Goal: Task Accomplishment & Management: Manage account settings

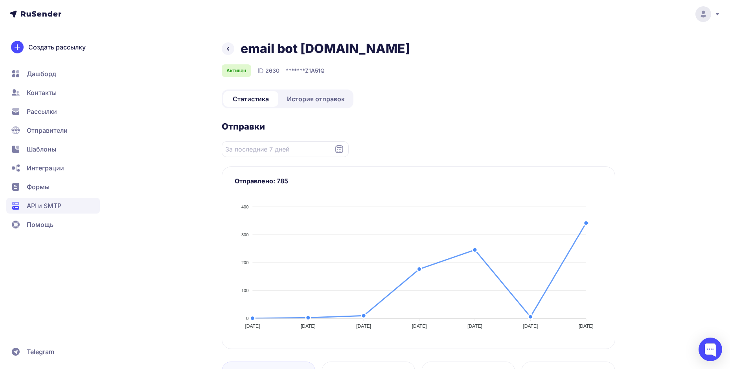
click at [317, 98] on span "История отправок" at bounding box center [316, 98] width 58 height 9
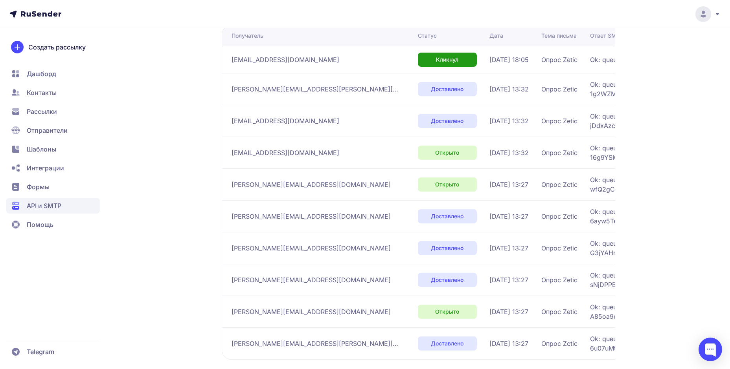
scroll to position [191, 0]
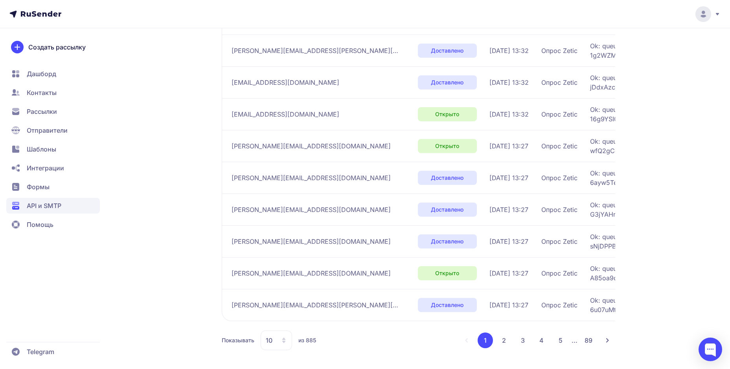
click at [502, 342] on button "2" at bounding box center [504, 341] width 16 height 16
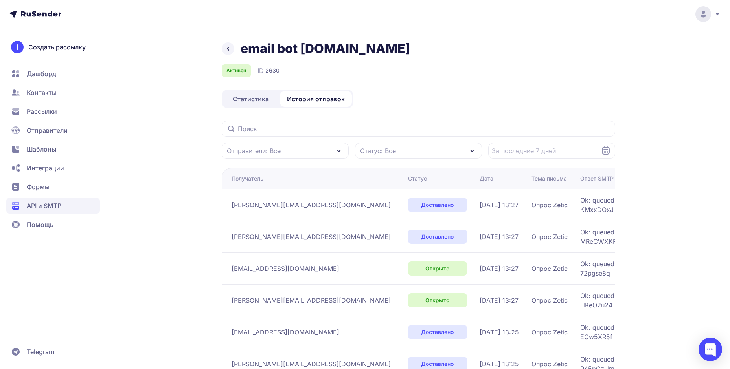
click at [243, 92] on link "Статистика" at bounding box center [250, 99] width 55 height 16
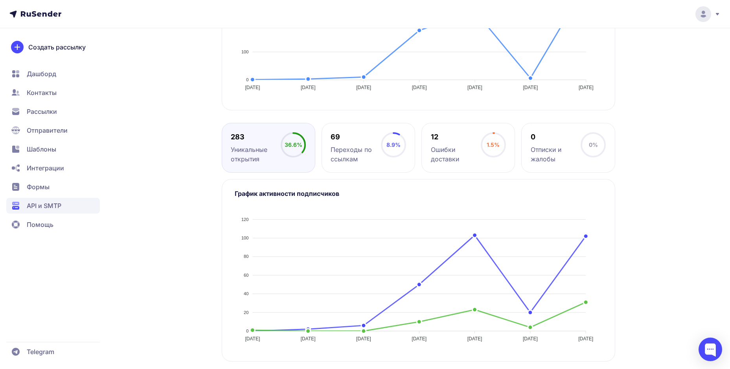
scroll to position [241, 0]
click at [175, 190] on div "email bot [DOMAIN_NAME] Активен ID 2630 ******* Z1A51Q Статистика История отпра…" at bounding box center [365, 84] width 566 height 569
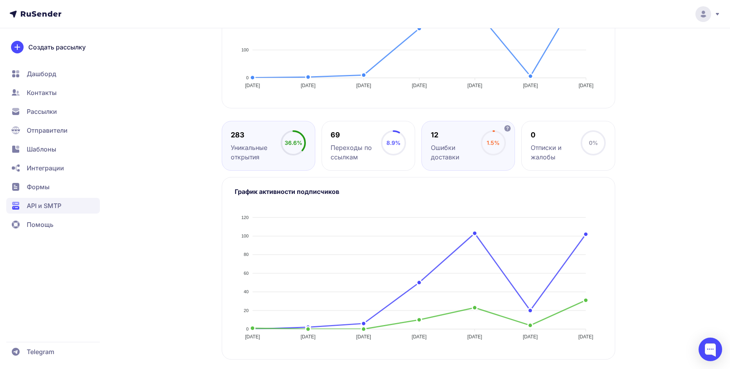
click at [459, 141] on div "12 Ошибки доставки" at bounding box center [456, 145] width 50 height 31
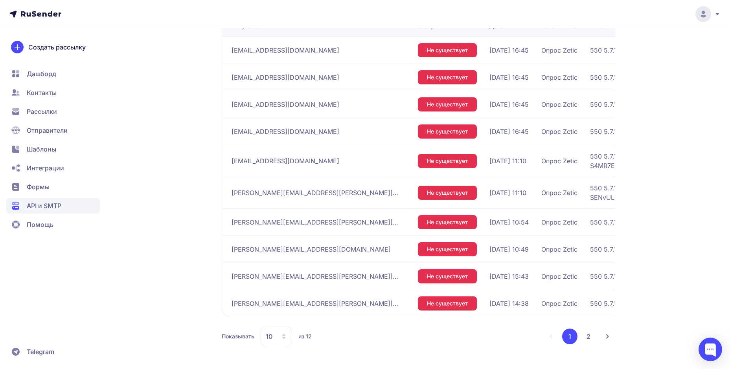
scroll to position [611, 0]
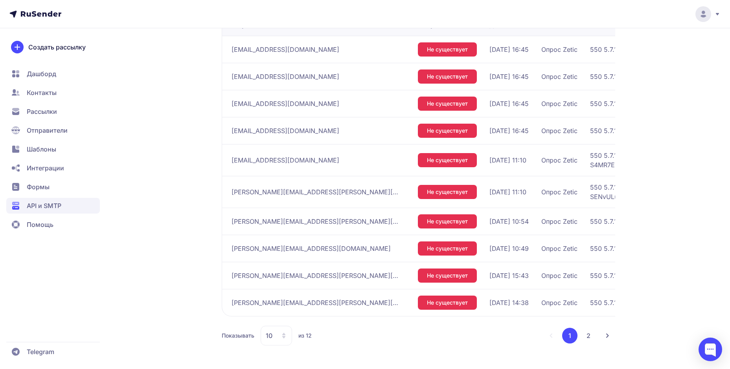
click at [583, 332] on button "2" at bounding box center [588, 336] width 16 height 16
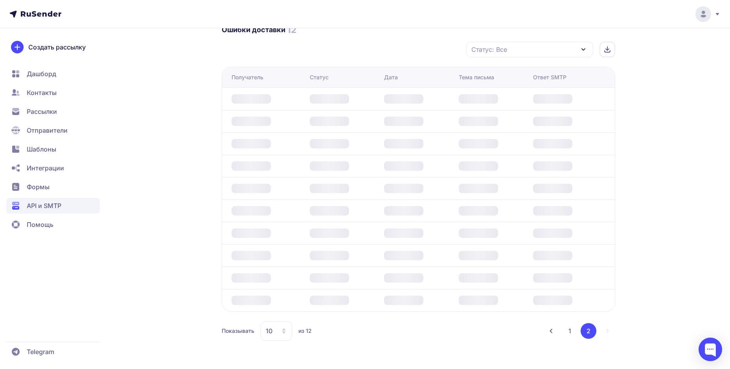
scroll to position [394, 0]
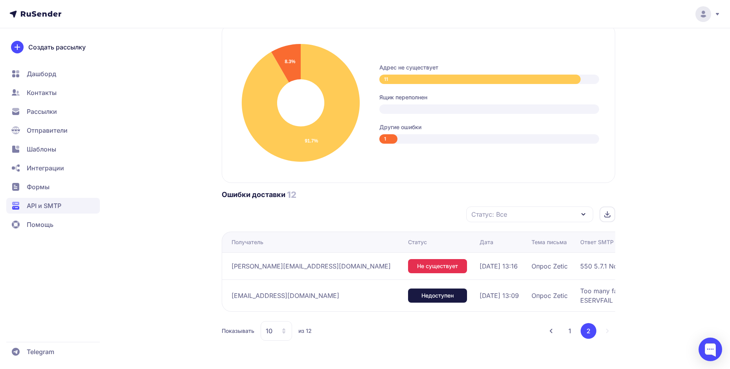
drag, startPoint x: 336, startPoint y: 294, endPoint x: 315, endPoint y: 297, distance: 21.0
click at [315, 297] on div "[EMAIL_ADDRESS][DOMAIN_NAME]" at bounding box center [316, 296] width 170 height 13
click at [580, 293] on span "Too many failures (DNS lookup failure: Error: queryMx ESERVFAIL [DOMAIN_NAME])" at bounding box center [678, 295] width 196 height 19
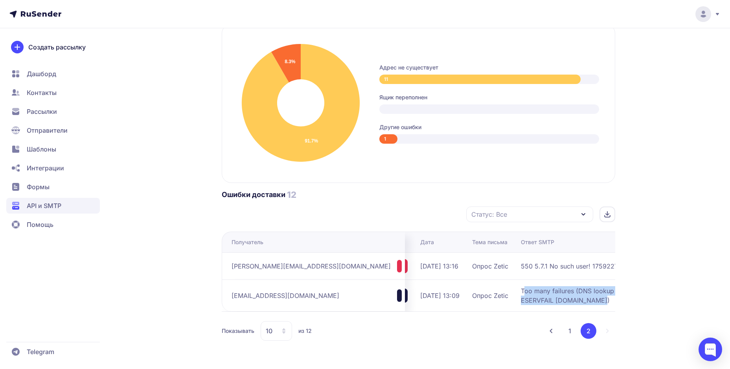
scroll to position [0, 139]
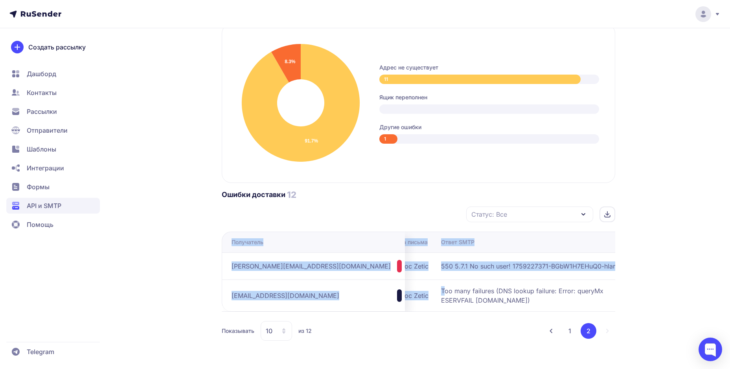
drag, startPoint x: 552, startPoint y: 290, endPoint x: 625, endPoint y: 301, distance: 73.5
click at [625, 302] on div "email bot [DOMAIN_NAME] Активен ID 2630 ******* Z1A51Q Статистика История отпра…" at bounding box center [365, 8] width 566 height 722
click at [625, 301] on div "email bot [DOMAIN_NAME] Активен ID 2630 ******* Z1A51Q Статистика История отпра…" at bounding box center [365, 8] width 566 height 722
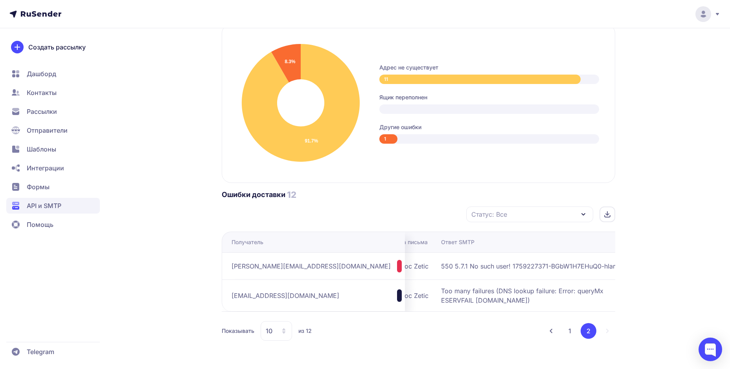
click at [555, 295] on span "Too many failures (DNS lookup failure: Error: queryMx ESERVFAIL [DOMAIN_NAME])" at bounding box center [539, 295] width 196 height 19
drag, startPoint x: 464, startPoint y: 289, endPoint x: 582, endPoint y: 289, distance: 117.9
click at [582, 289] on span "Too many failures (DNS lookup failure: Error: queryMx ESERVFAIL [DOMAIN_NAME])" at bounding box center [539, 295] width 196 height 19
click at [453, 285] on td "Too many failures (DNS lookup failure: Error: queryMx ESERVFAIL [DOMAIN_NAME])" at bounding box center [542, 296] width 209 height 32
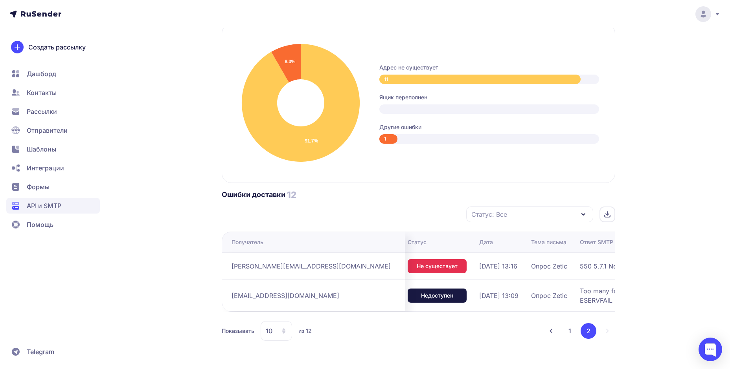
scroll to position [0, 0]
click at [582, 215] on icon at bounding box center [582, 215] width 3 height 2
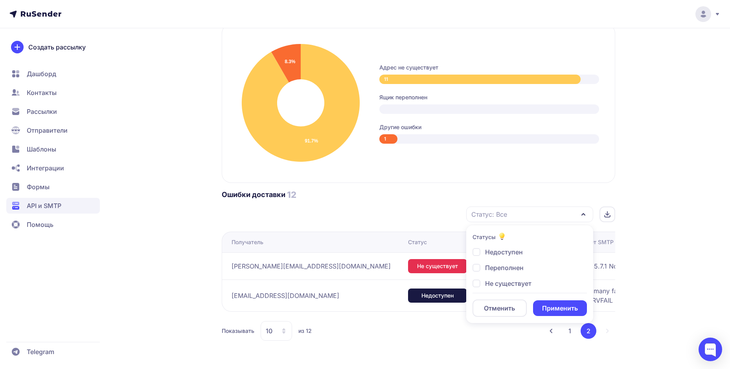
click at [582, 215] on icon at bounding box center [582, 215] width 3 height 2
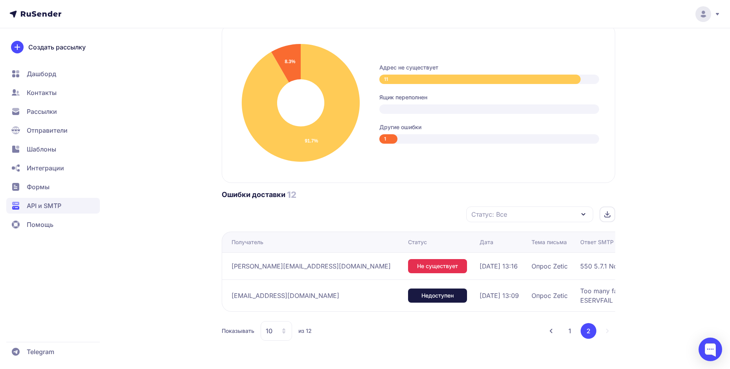
click at [601, 213] on div at bounding box center [607, 215] width 16 height 16
click at [281, 332] on icon at bounding box center [284, 331] width 6 height 6
click at [280, 272] on span "20" at bounding box center [308, 275] width 85 height 16
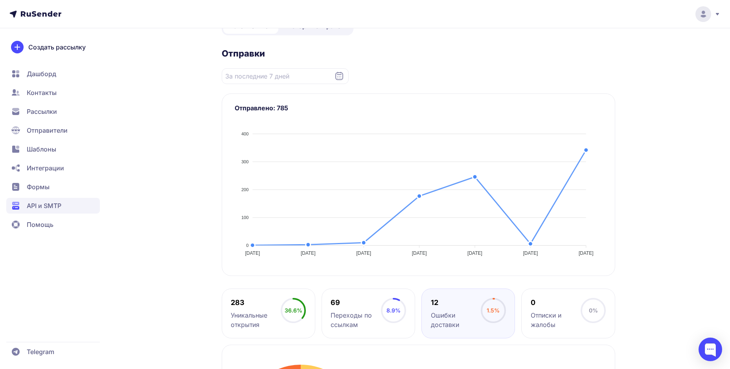
scroll to position [262, 0]
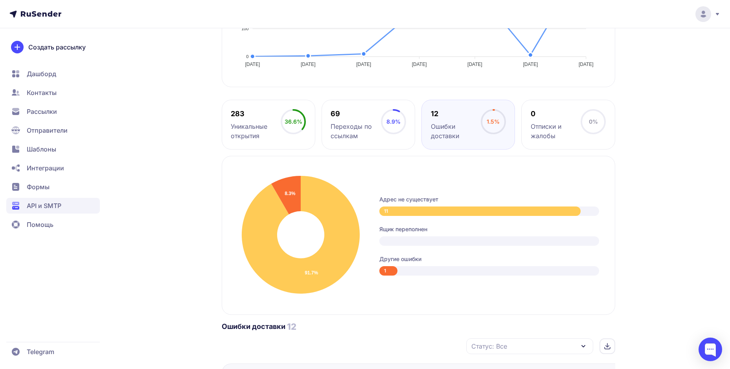
click at [192, 191] on div "email bot [DOMAIN_NAME] Активен ID 2630 ******* Z1A51Q Статистика История отпра…" at bounding box center [365, 280] width 566 height 1003
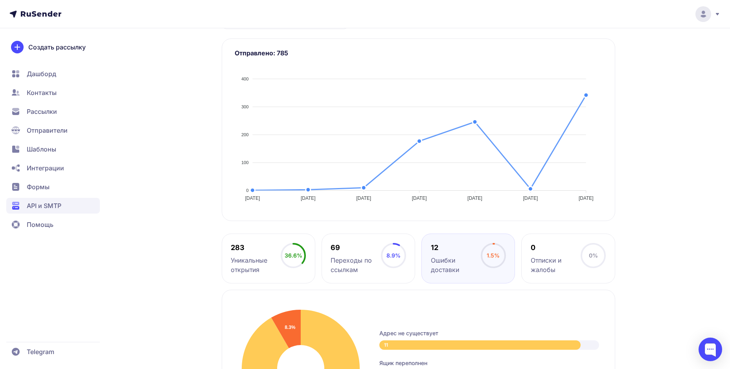
scroll to position [105, 0]
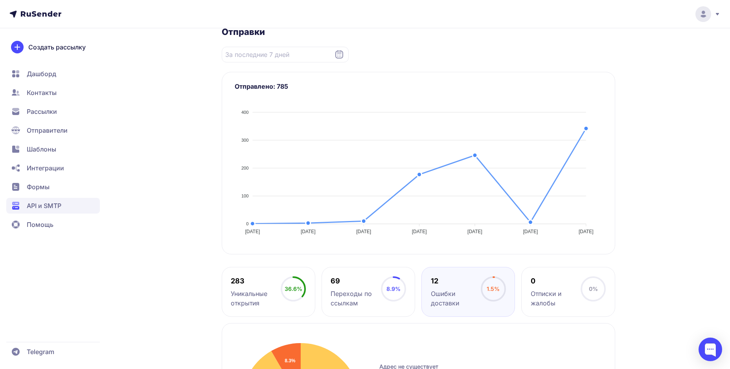
scroll to position [41, 0]
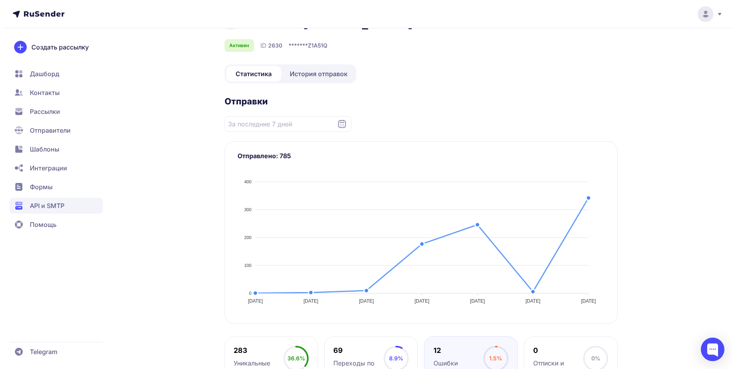
scroll to position [0, 0]
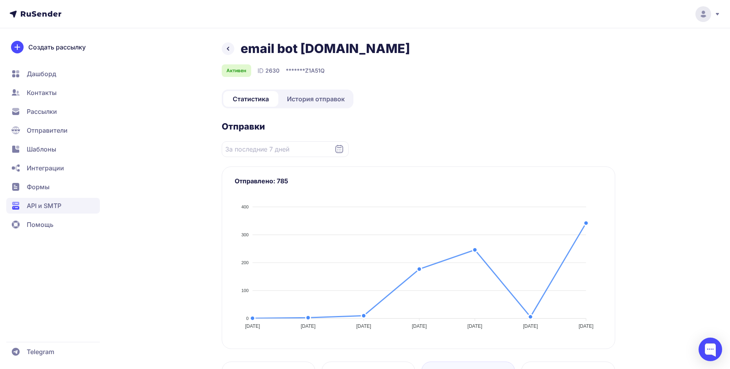
click at [42, 206] on span "API и SMTP" at bounding box center [44, 205] width 35 height 9
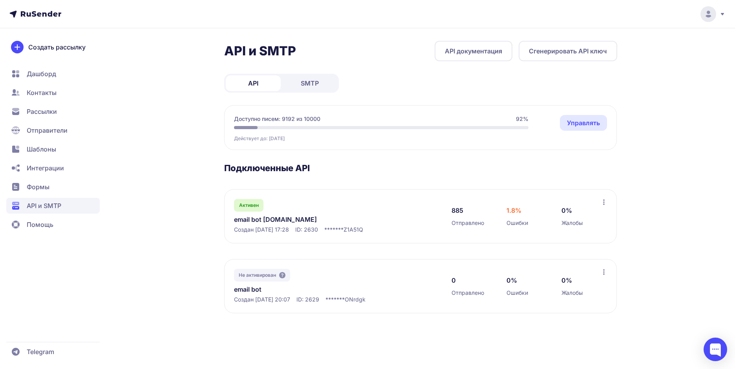
click at [187, 233] on div "API и SMTP API документация Сгенерировать API ключ API SMTP Доступно писем: 919…" at bounding box center [368, 187] width 566 height 292
